Goal: Transaction & Acquisition: Purchase product/service

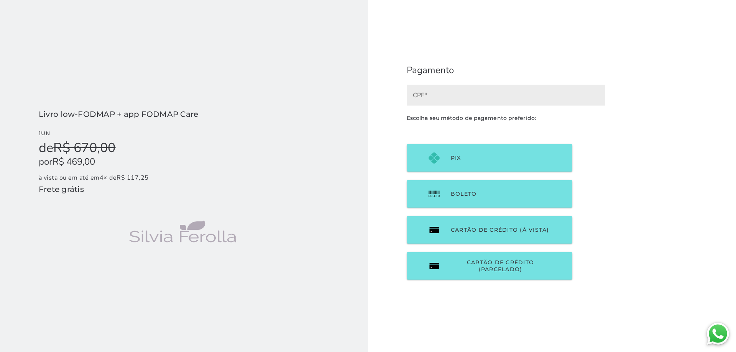
click at [478, 97] on input "CPF" at bounding box center [506, 98] width 186 height 11
type input "06641104958"
type mwc-textfield "06641104958"
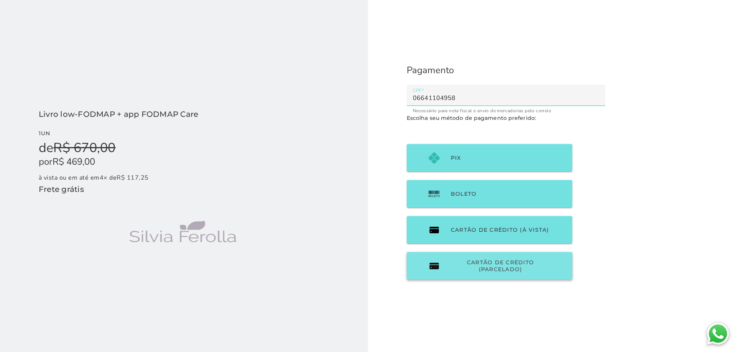
click at [452, 263] on span "Cartão de Crédito (parcelado)" at bounding box center [500, 266] width 99 height 14
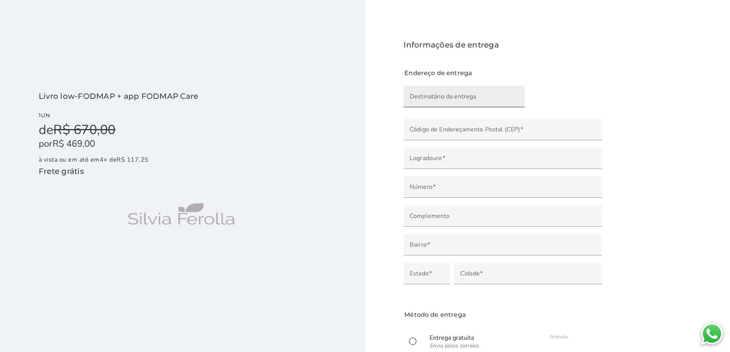
click at [432, 96] on input "Destinatário da entrega" at bounding box center [464, 99] width 109 height 11
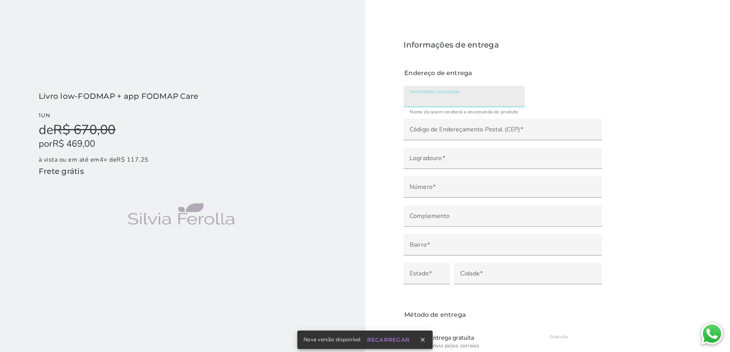
click at [460, 102] on input "Destinatário da entrega" at bounding box center [464, 99] width 109 height 11
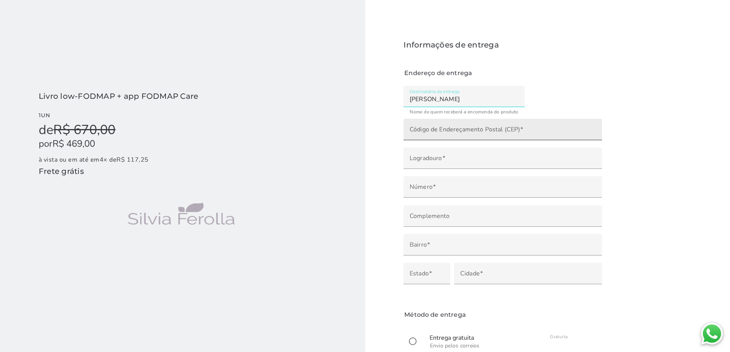
type input "[PERSON_NAME]"
type mwc-textfield "[PERSON_NAME]"
click at [460, 126] on label "Código de Endereçamento Postal (CEP)" at bounding box center [503, 129] width 199 height 21
click at [460, 127] on input "Código de Endereçamento Postal (CEP)" at bounding box center [503, 132] width 186 height 11
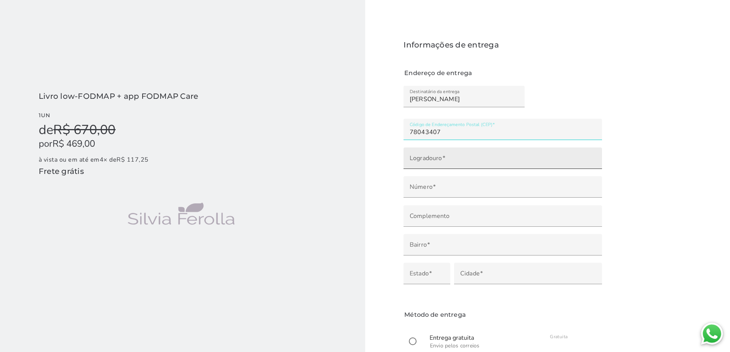
type input "78043407"
type mwc-textfield "78043407"
type input "78043-407"
type input "[GEOGRAPHIC_DATA][PERSON_NAME]"
type input "Quilombo"
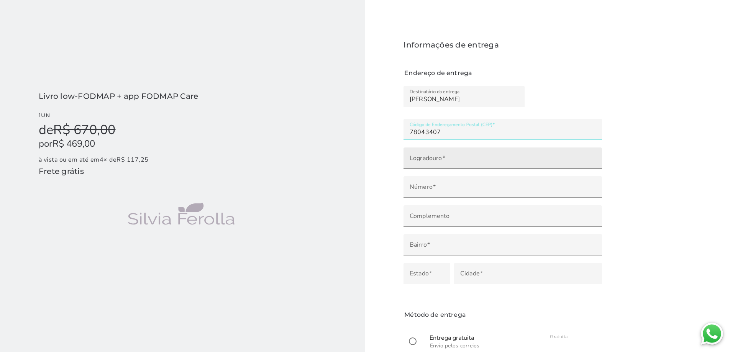
type input "Cuiabá"
type input "MT"
click at [463, 162] on input "[GEOGRAPHIC_DATA][PERSON_NAME]" at bounding box center [503, 161] width 186 height 11
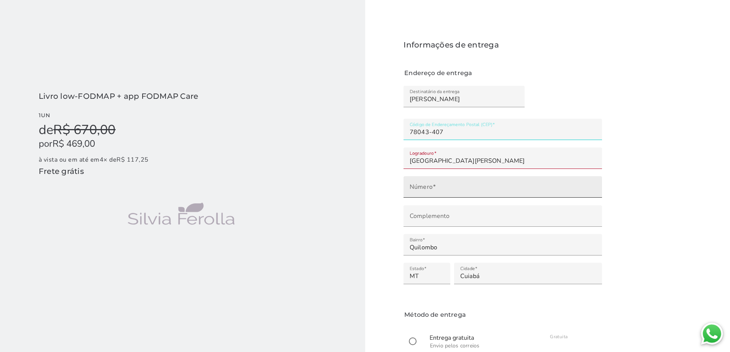
click at [456, 187] on input "Número" at bounding box center [503, 189] width 186 height 11
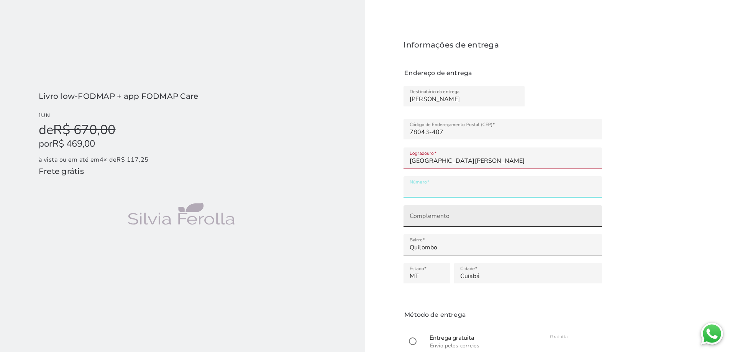
type input "****"
type mwc-textfield "1295"
click at [457, 213] on label "Complemento" at bounding box center [503, 215] width 199 height 21
click at [457, 213] on input "Complemento" at bounding box center [503, 218] width 186 height 11
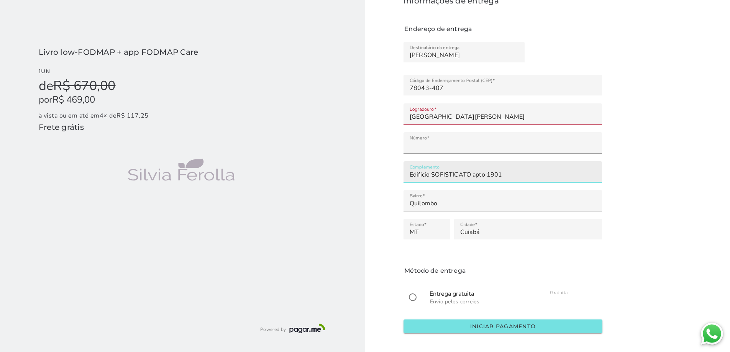
scroll to position [77, 0]
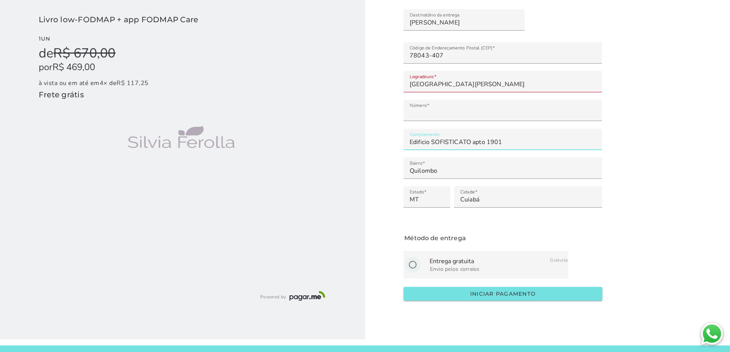
type input "Edificio SOFISTICATO apto 1901"
type mwc-textfield "Edificio SOFISTICATO apto 1901"
click at [415, 263] on input "radio" at bounding box center [413, 265] width 18 height 18
radio input "****"
type mwc-radio "on"
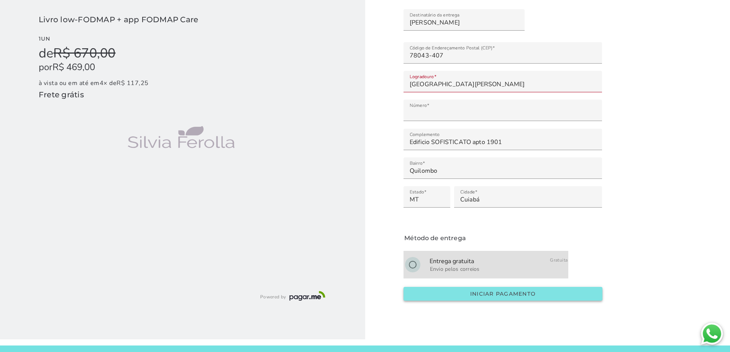
click at [470, 290] on button "Iniciar pagamento" at bounding box center [503, 294] width 199 height 14
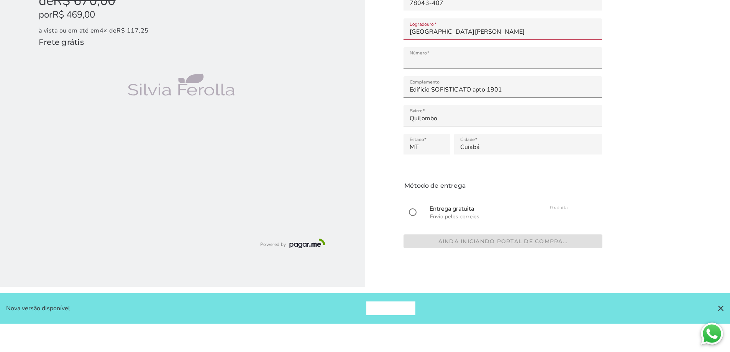
scroll to position [131, 0]
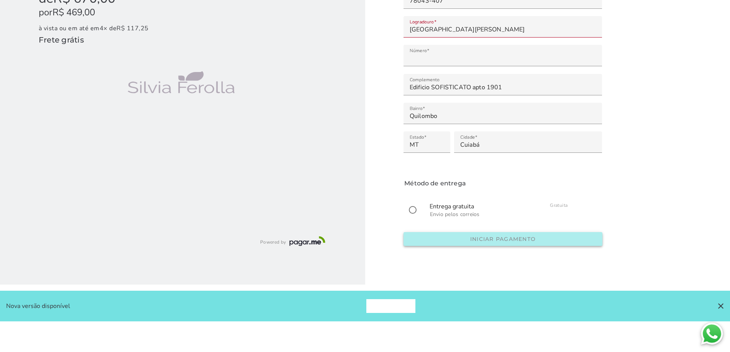
click at [0, 0] on slot "Iniciar pagamento" at bounding box center [0, 0] width 0 height 0
